Goal: Check status: Check status

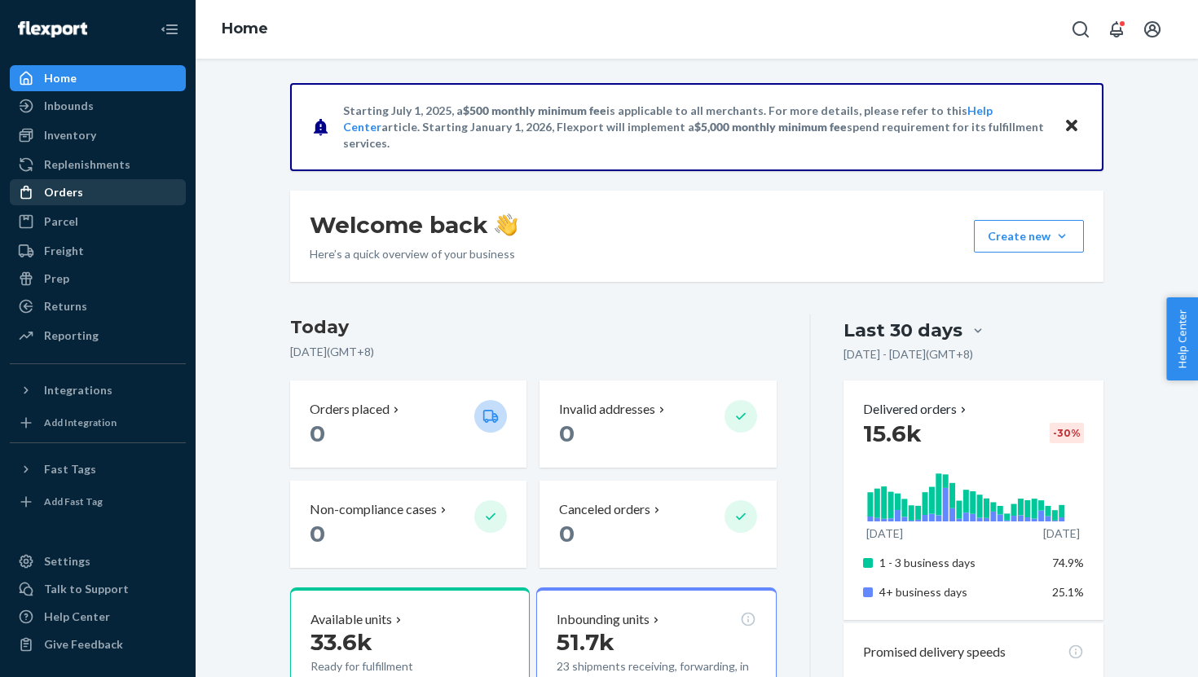
click at [59, 192] on div "Orders" at bounding box center [63, 192] width 39 height 16
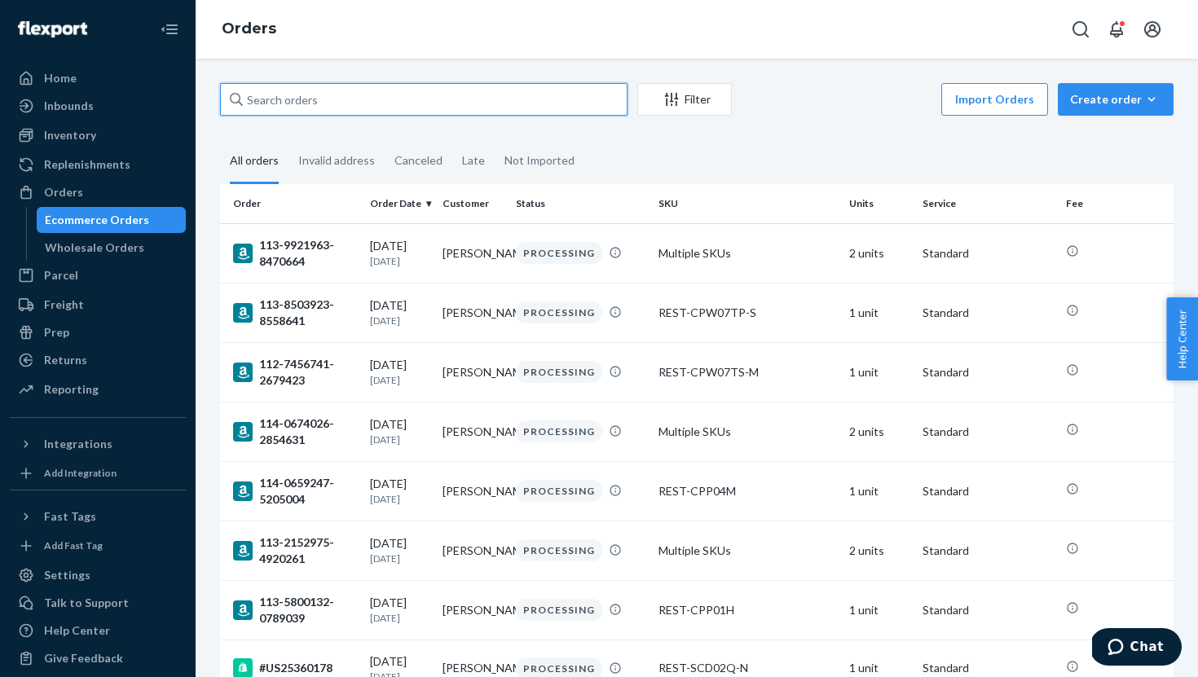
click at [297, 101] on input "text" at bounding box center [424, 99] width 408 height 33
paste input "US25357946"
type input "US25357946"
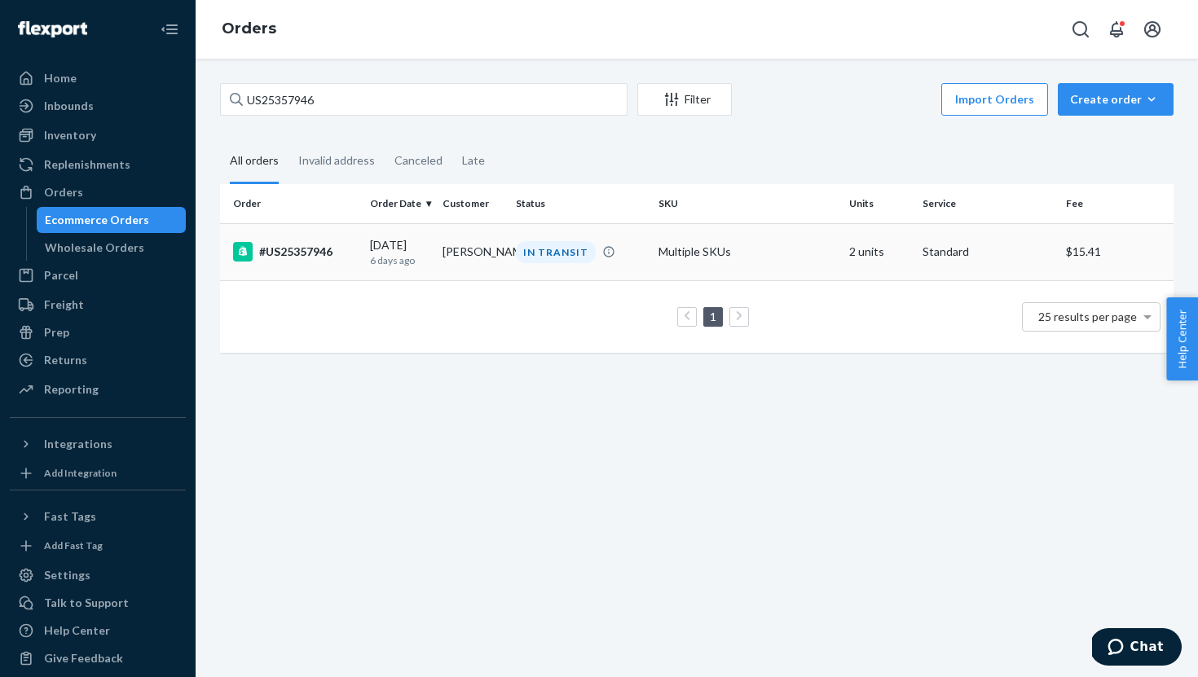
click at [354, 254] on div "#US25357946" at bounding box center [295, 252] width 124 height 20
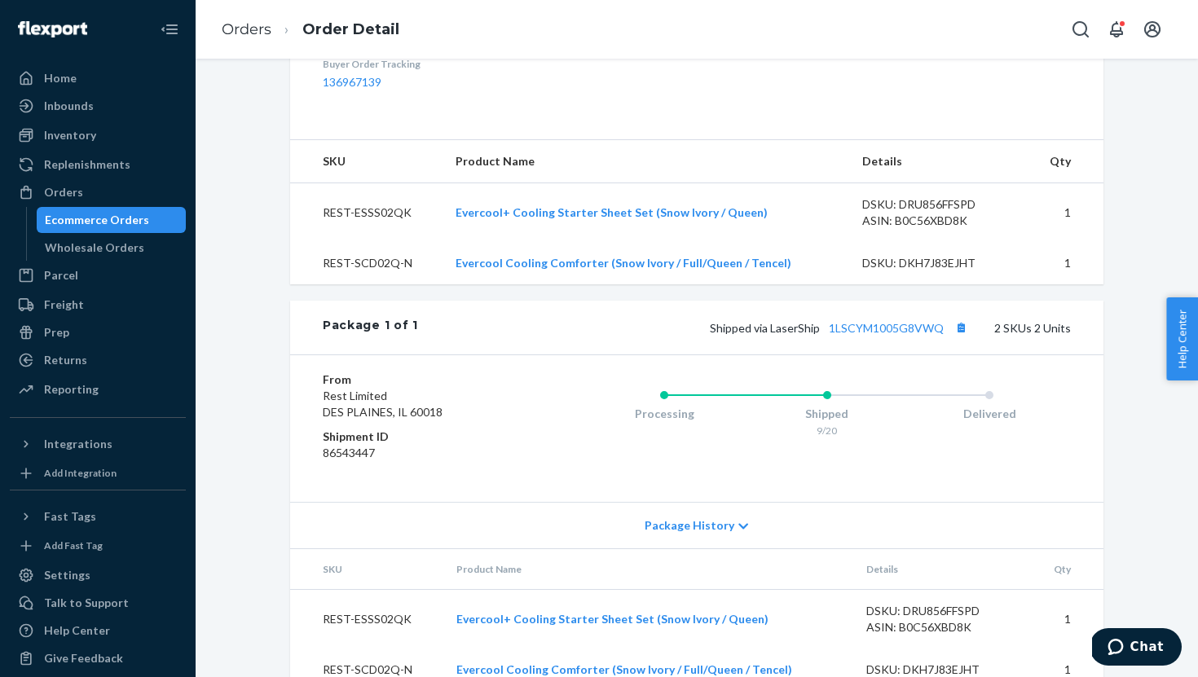
scroll to position [580, 0]
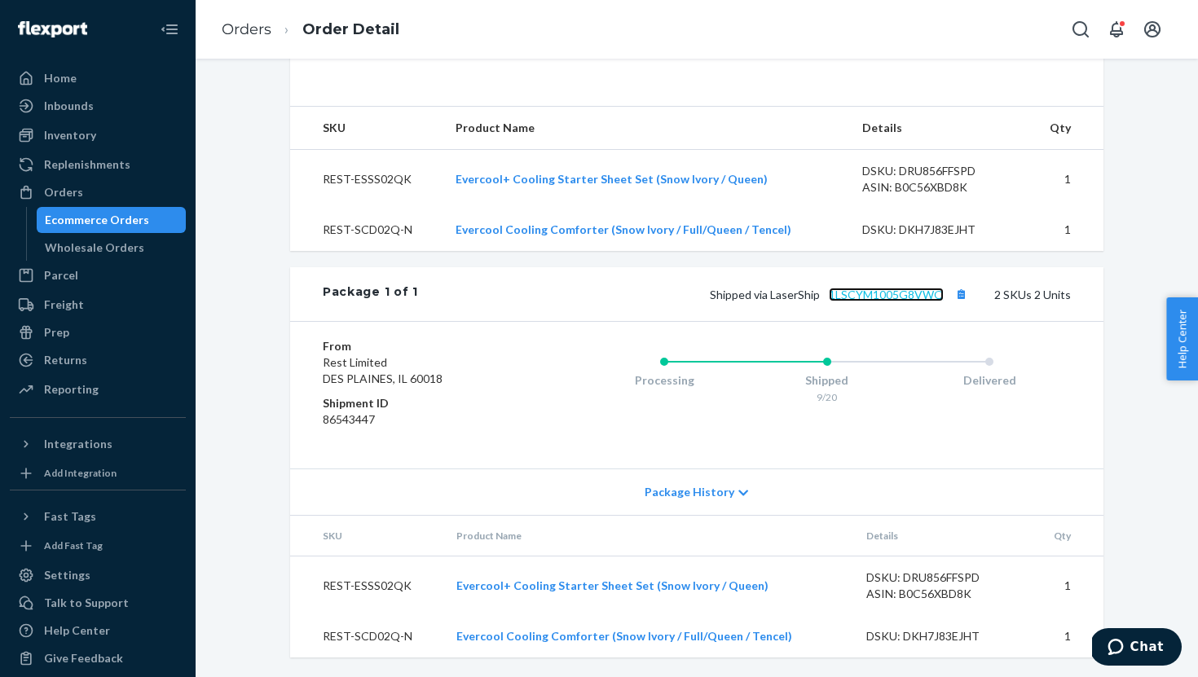
click at [877, 295] on link "1LSCYM1005G8VWQ" at bounding box center [886, 295] width 115 height 14
